Goal: Information Seeking & Learning: Learn about a topic

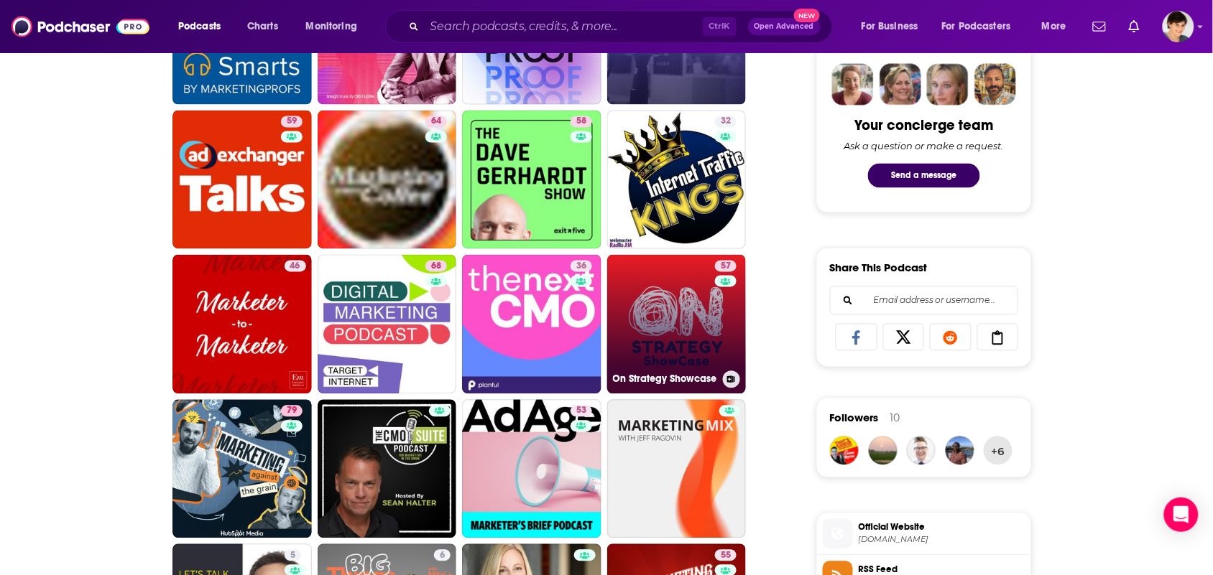
scroll to position [718, 0]
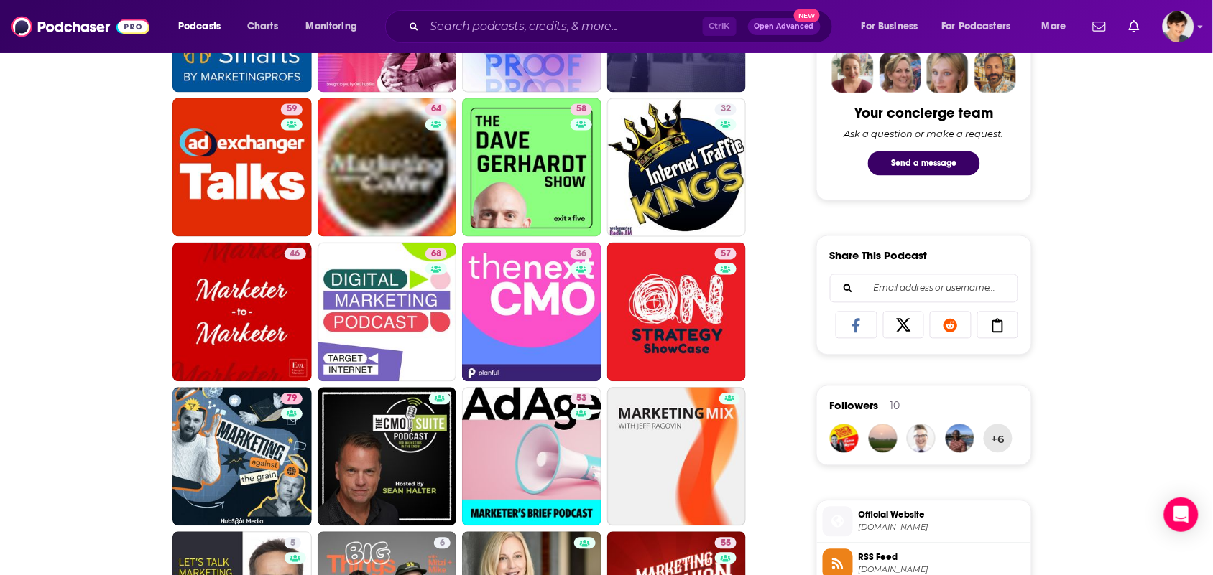
drag, startPoint x: 526, startPoint y: 302, endPoint x: 24, endPoint y: 349, distance: 504.4
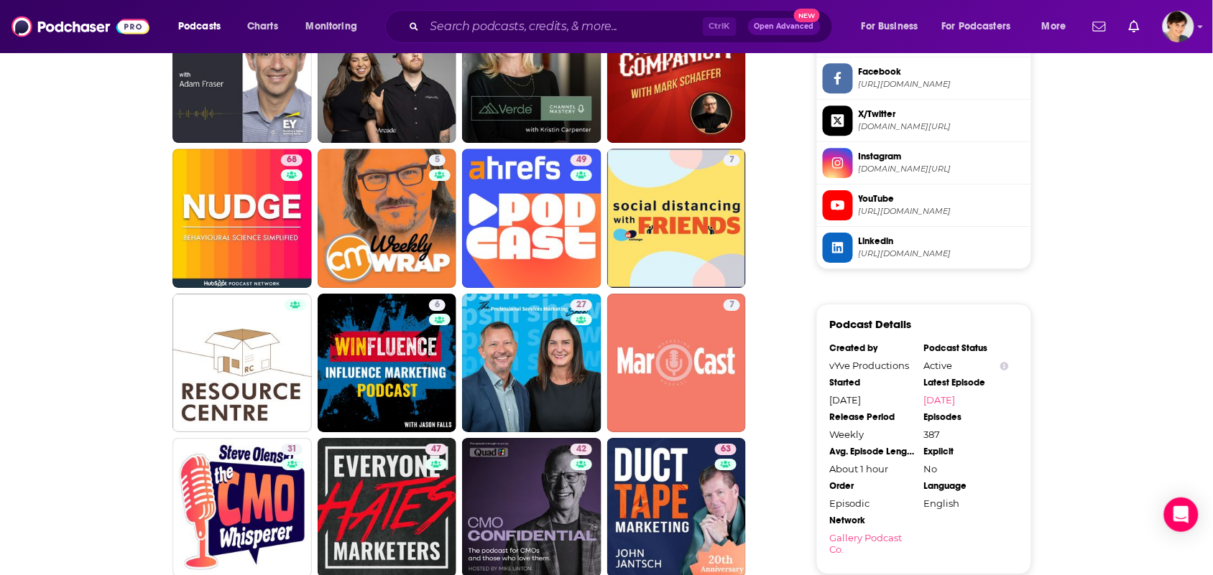
scroll to position [1257, 0]
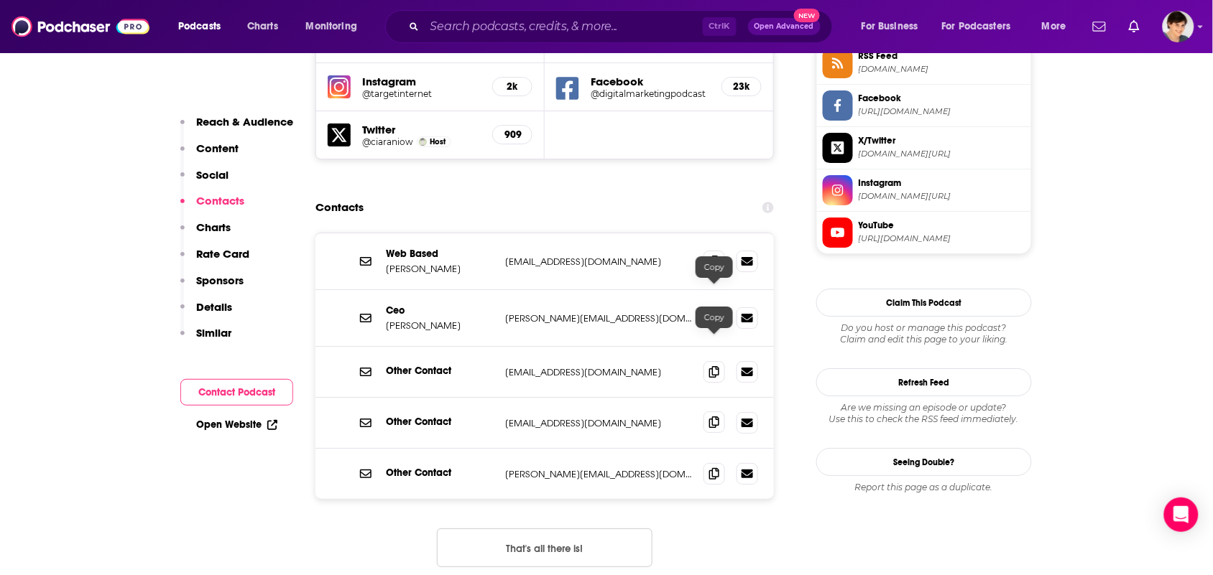
scroll to position [1347, 0]
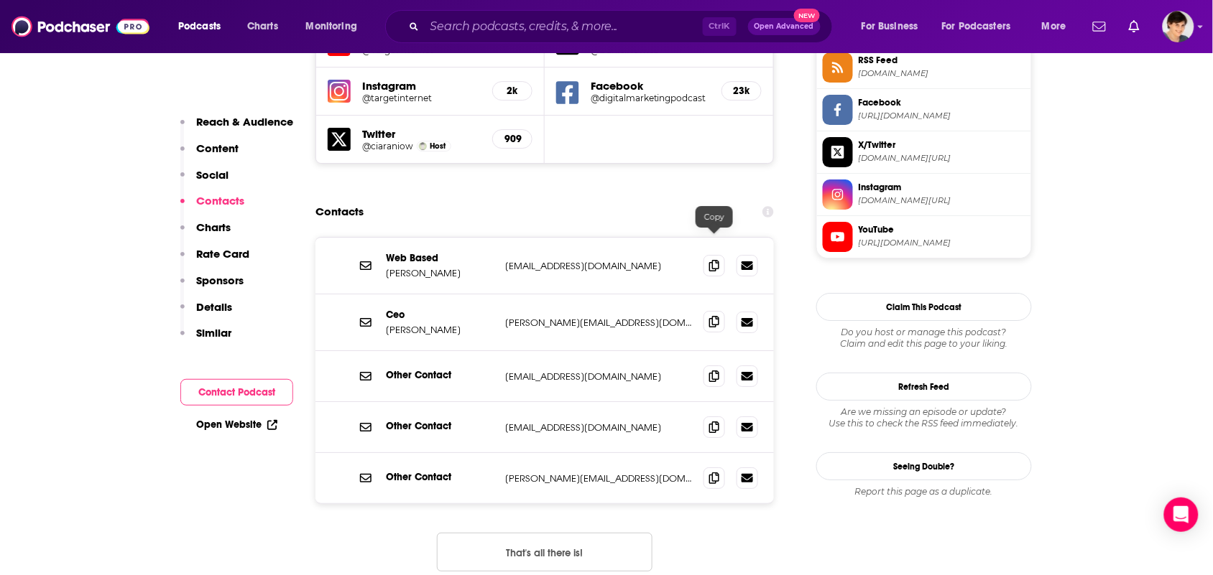
click at [716, 316] on icon at bounding box center [714, 321] width 10 height 11
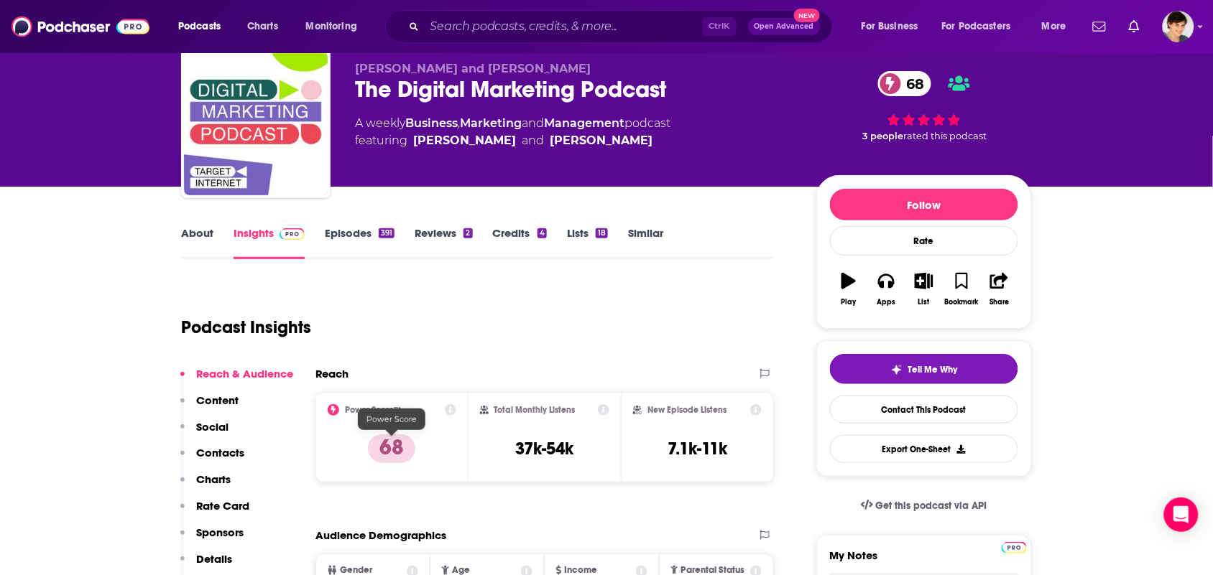
scroll to position [0, 0]
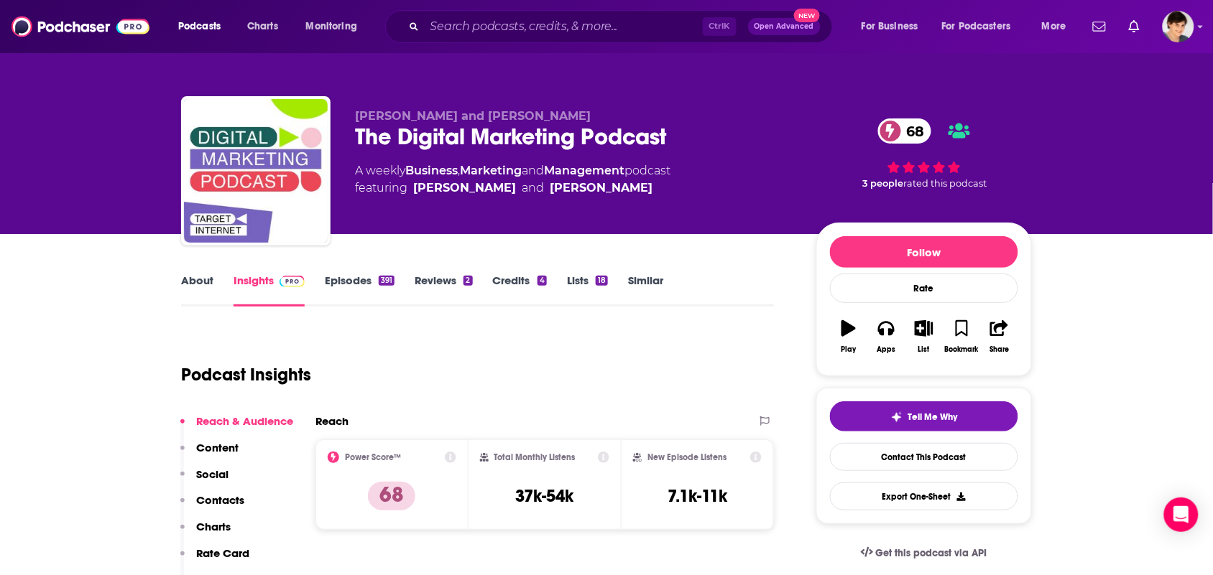
click at [195, 286] on link "About" at bounding box center [197, 290] width 32 height 33
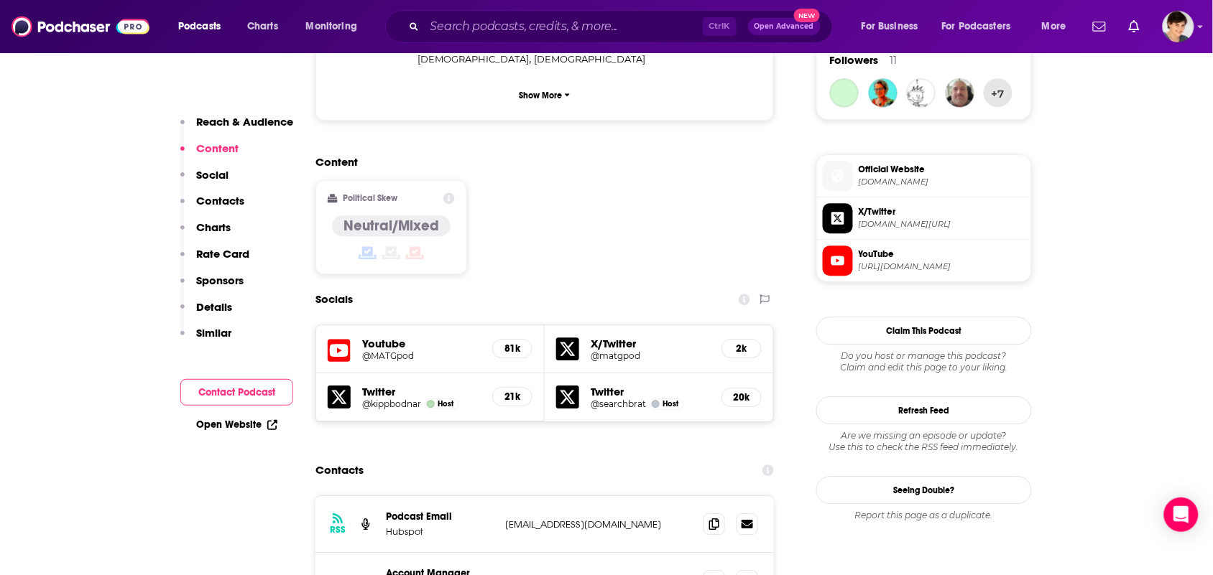
scroll to position [1347, 0]
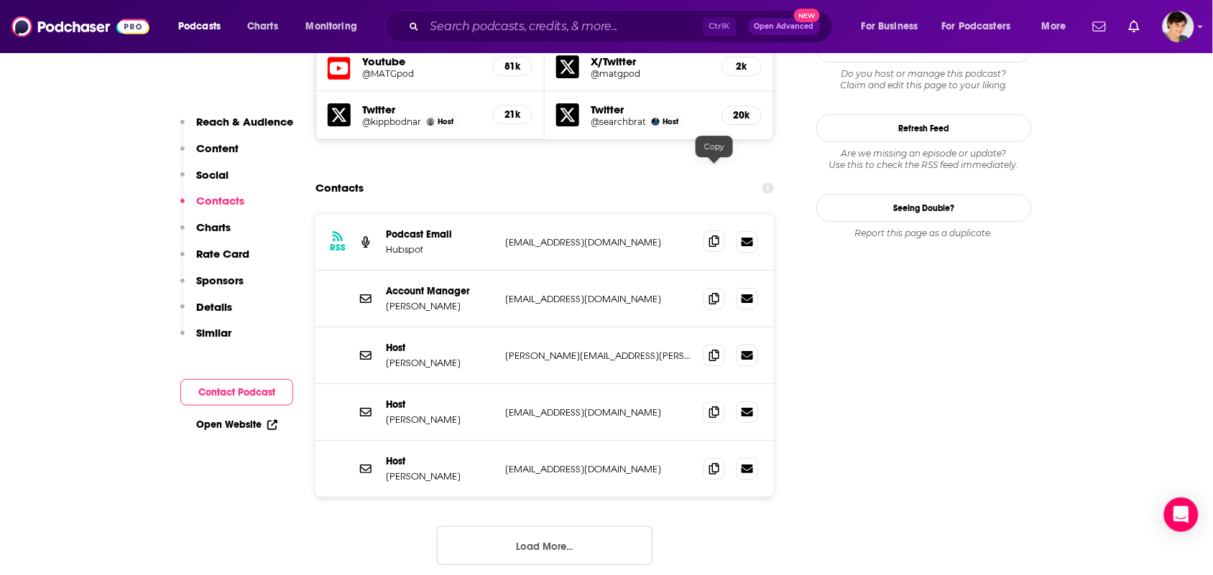
click at [706, 231] on span at bounding box center [714, 242] width 22 height 22
click at [706, 344] on span at bounding box center [714, 355] width 22 height 22
click at [716, 236] on icon at bounding box center [714, 241] width 10 height 11
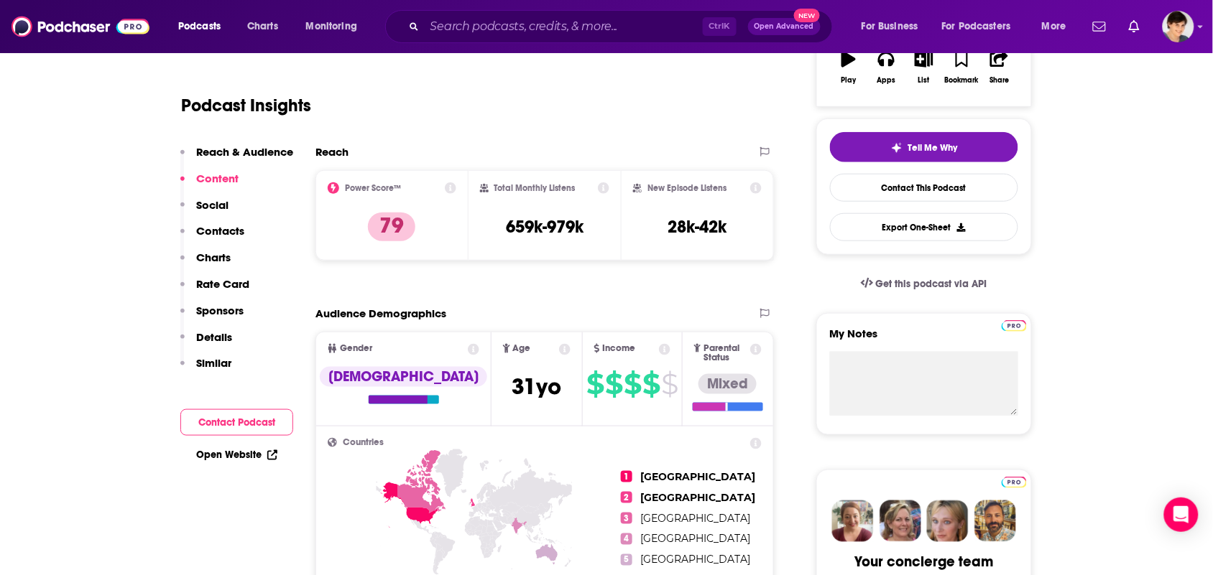
scroll to position [0, 0]
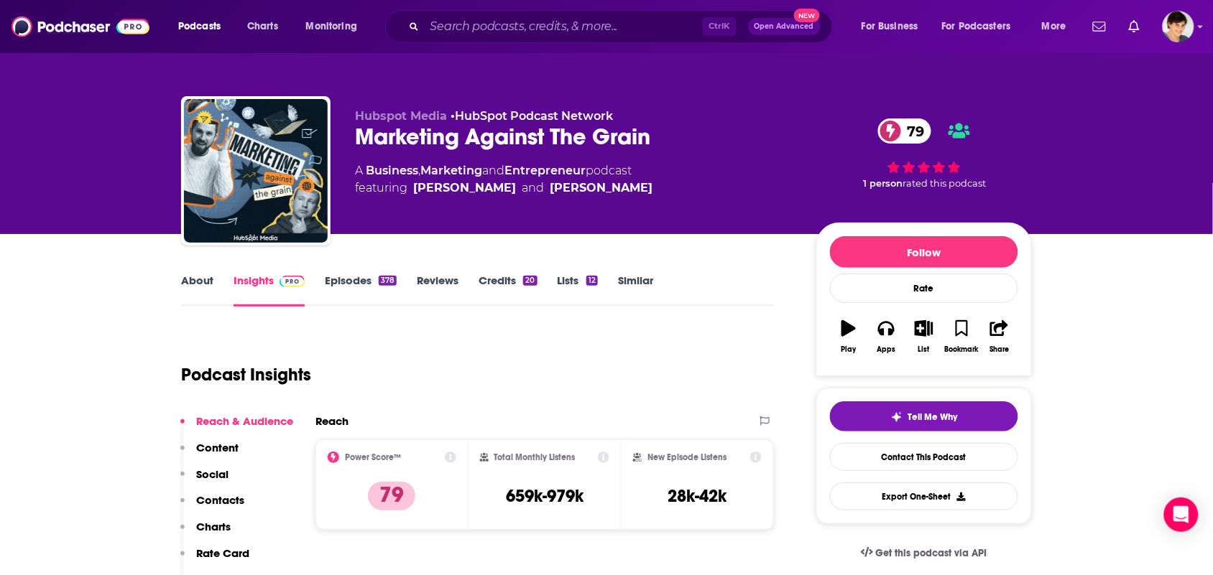
click at [198, 292] on link "About" at bounding box center [197, 290] width 32 height 33
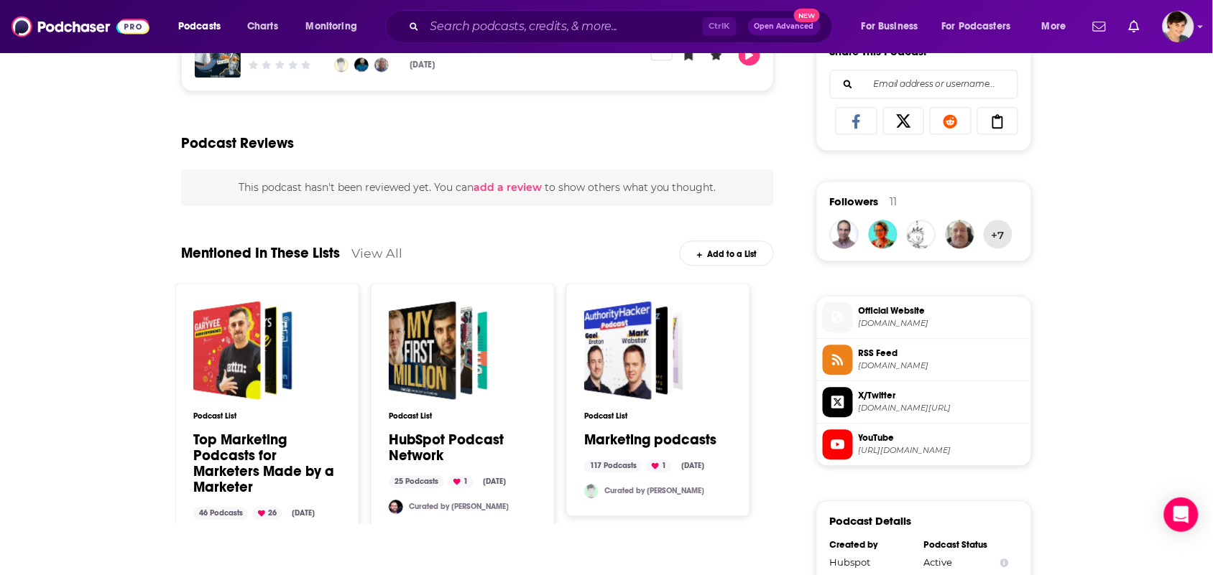
scroll to position [629, 0]
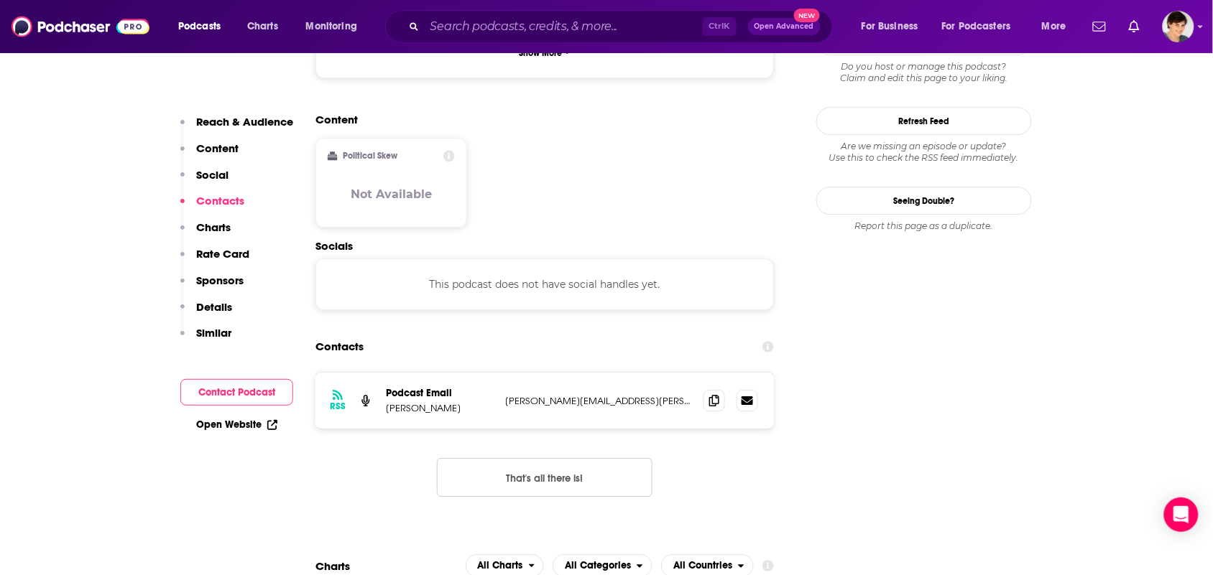
scroll to position [1347, 0]
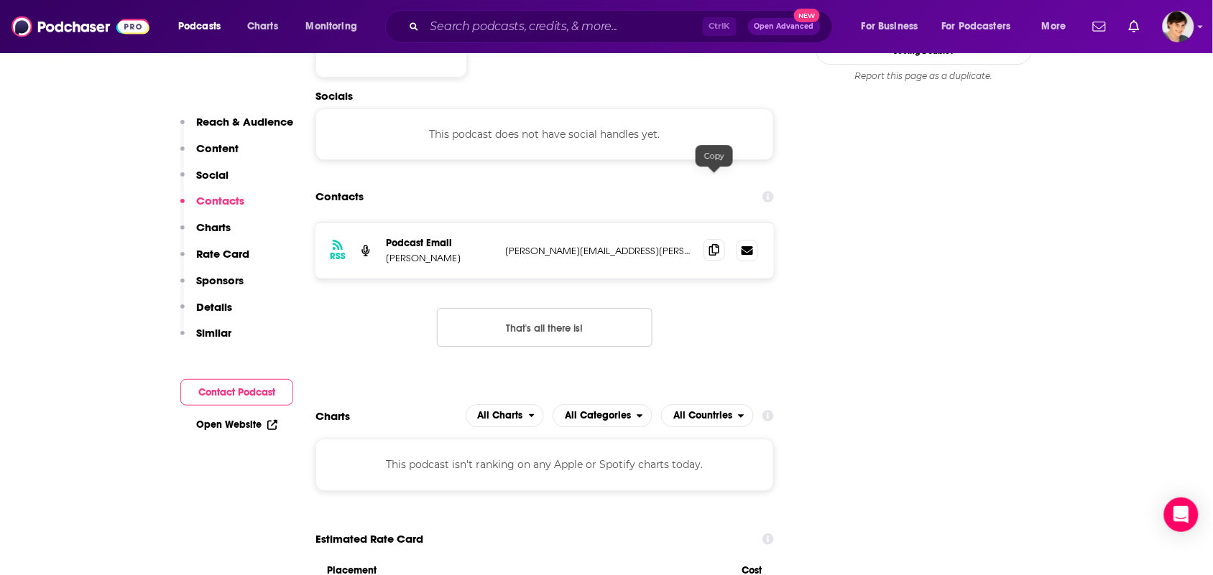
click at [704, 239] on span at bounding box center [714, 250] width 22 height 22
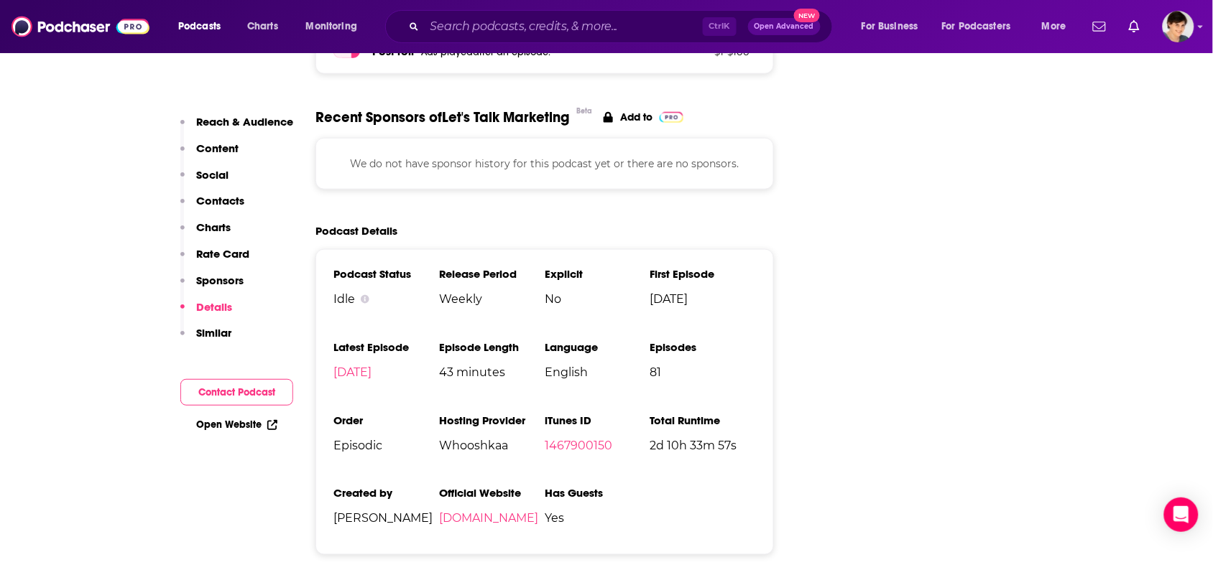
scroll to position [2155, 0]
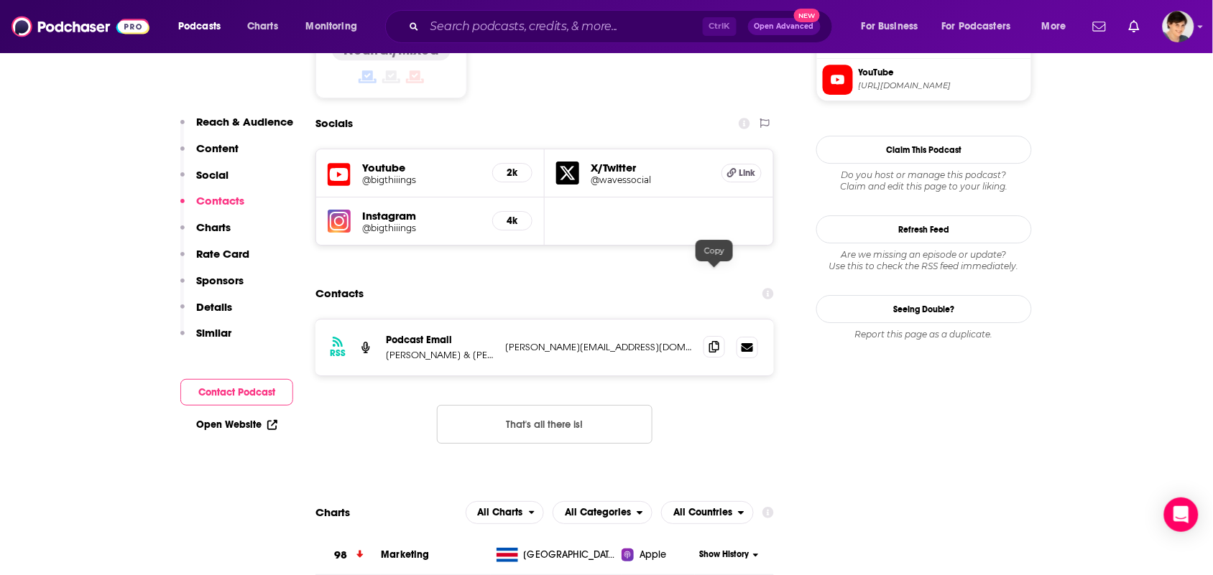
click at [708, 336] on span at bounding box center [714, 347] width 22 height 22
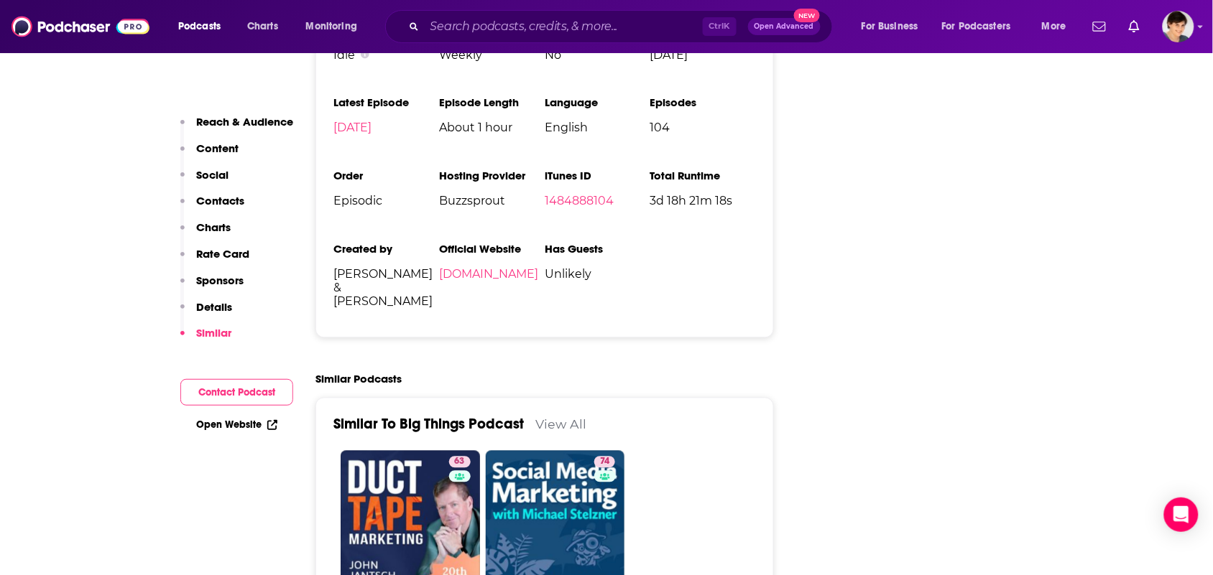
scroll to position [2245, 0]
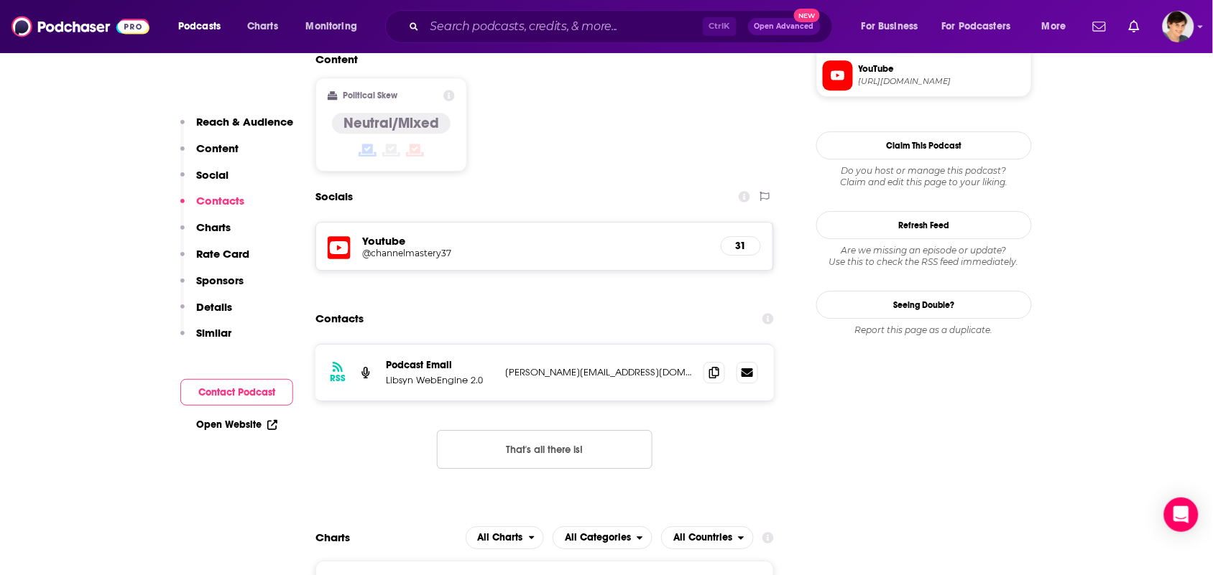
scroll to position [1347, 0]
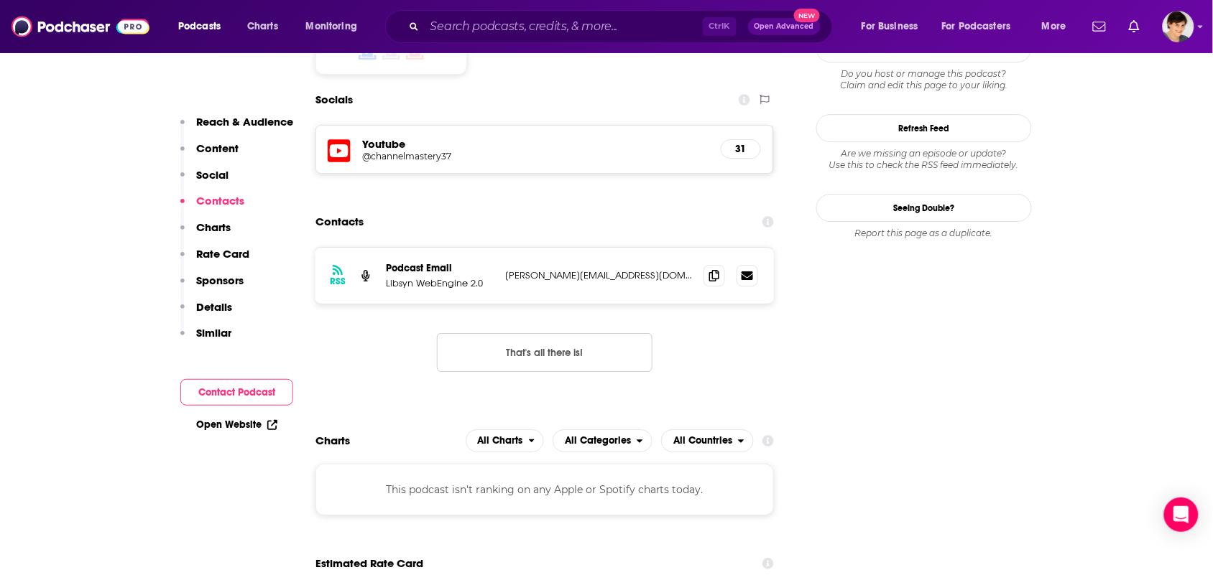
click at [730, 265] on div at bounding box center [730, 276] width 55 height 22
click at [710, 269] on icon at bounding box center [714, 274] width 10 height 11
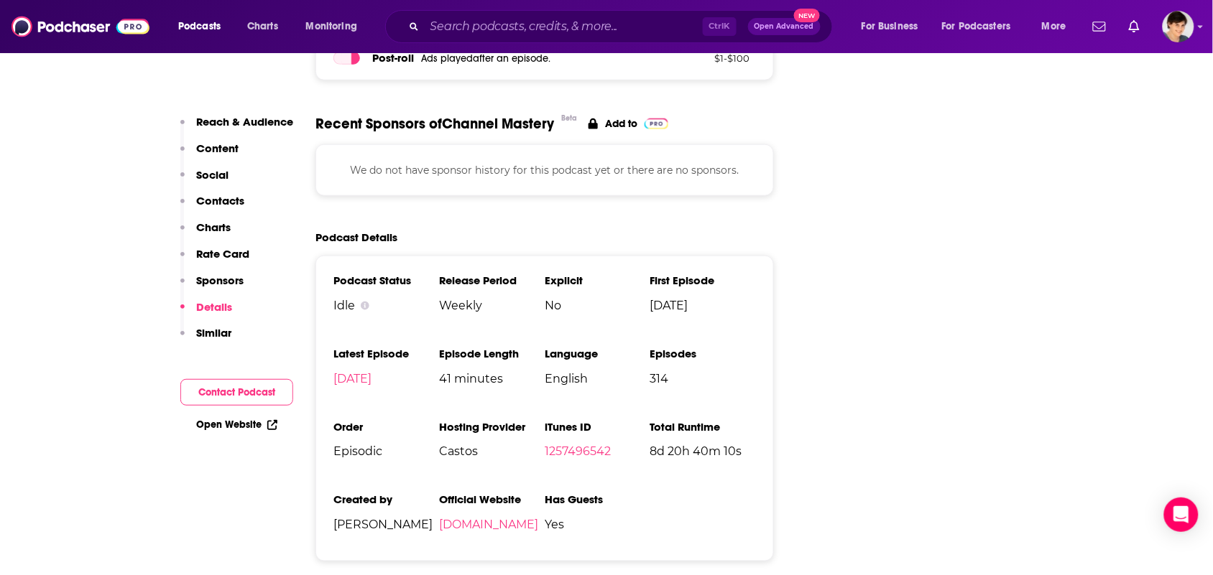
scroll to position [2155, 0]
